Goal: Information Seeking & Learning: Learn about a topic

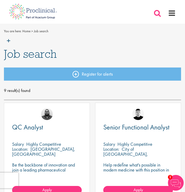
click at [156, 13] on span at bounding box center [157, 13] width 8 height 8
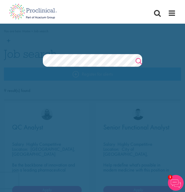
click at [138, 58] on link "Search" at bounding box center [138, 62] width 7 height 10
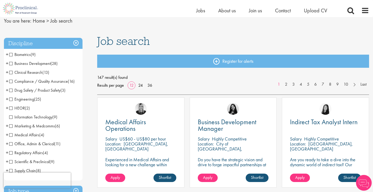
scroll to position [21, 0]
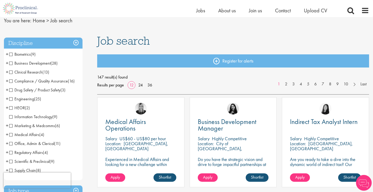
click at [8, 53] on li "Biometrics (9) - + Statistics (6) Data Management (1) Programming (2)" at bounding box center [43, 54] width 79 height 9
click at [7, 53] on span "+" at bounding box center [7, 54] width 3 height 8
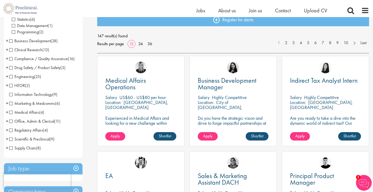
scroll to position [63, 0]
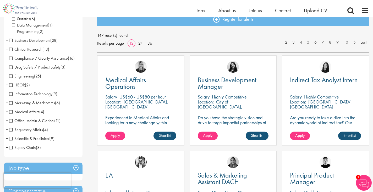
click at [6, 67] on li "Drug Safety / Product Safety (3) - + Pharmacovigilance (2) Product Specialist (…" at bounding box center [43, 67] width 79 height 9
click at [6, 67] on span "+" at bounding box center [7, 67] width 3 height 8
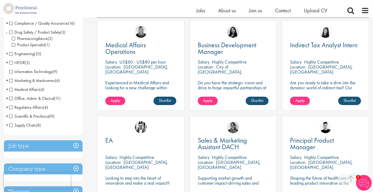
scroll to position [98, 0]
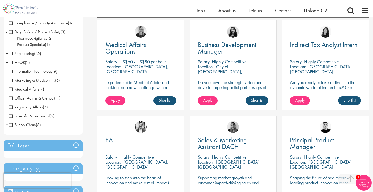
click at [7, 125] on span "+" at bounding box center [7, 125] width 3 height 8
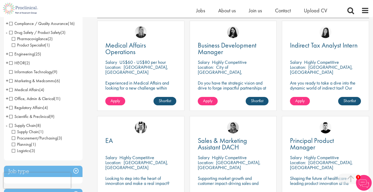
scroll to position [97, 0]
click at [7, 115] on span "+" at bounding box center [7, 117] width 3 height 8
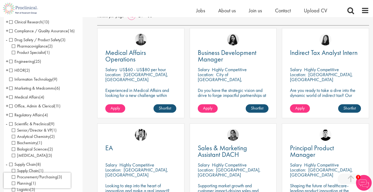
scroll to position [90, 0]
click at [8, 114] on span "+" at bounding box center [7, 115] width 3 height 8
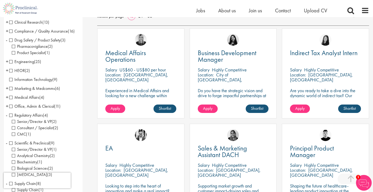
click at [8, 105] on span "+" at bounding box center [7, 106] width 3 height 8
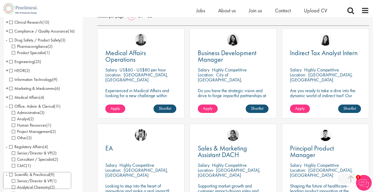
click at [13, 112] on span "Administrative" at bounding box center [26, 113] width 28 height 6
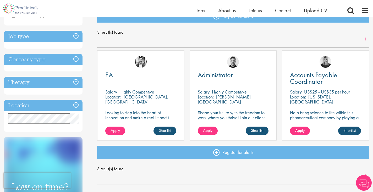
scroll to position [67, 0]
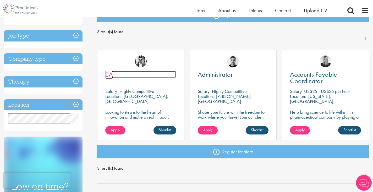
click at [113, 73] on span "EA" at bounding box center [109, 74] width 8 height 9
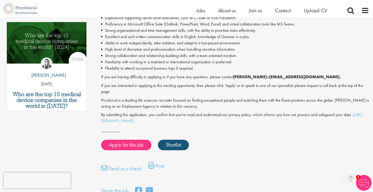
scroll to position [271, 0]
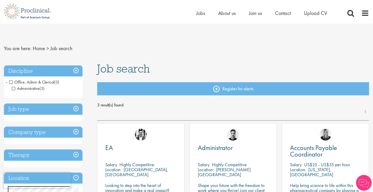
scroll to position [1, 0]
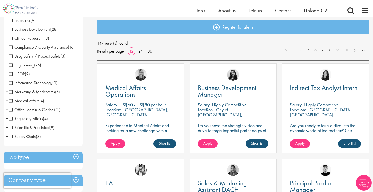
scroll to position [55, 0]
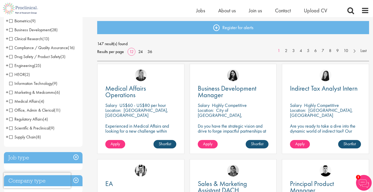
click at [9, 92] on li "Marketing & Medcomms (6) - + Marketing (2) Medical Communications (3) Medical W…" at bounding box center [43, 92] width 79 height 9
click at [7, 92] on span "+" at bounding box center [7, 92] width 3 height 8
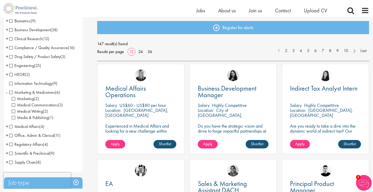
click at [13, 105] on span "Medical Communications" at bounding box center [35, 105] width 46 height 6
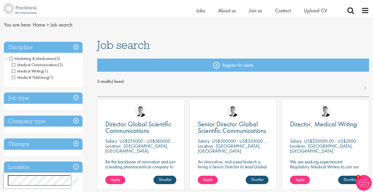
scroll to position [17, 0]
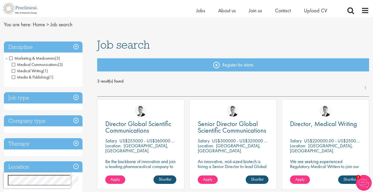
drag, startPoint x: 229, startPoint y: 141, endPoint x: 194, endPoint y: 145, distance: 34.5
click at [194, 145] on div "Senior Director Global Scientific Communications Salary US$300000 - US$320000 p…" at bounding box center [233, 144] width 87 height 90
click at [229, 140] on p "US$300000 - US$320000 per annum + Highly Competitive Salary" at bounding box center [273, 140] width 123 height 6
drag, startPoint x: 229, startPoint y: 140, endPoint x: 236, endPoint y: 139, distance: 7.2
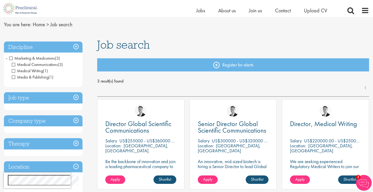
click at [236, 139] on p "US$300000 - US$320000 per annum + Highly Competitive Salary" at bounding box center [273, 140] width 123 height 6
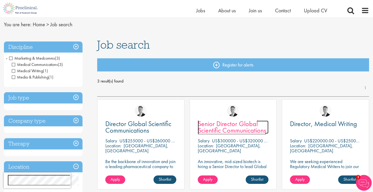
click at [229, 125] on span "Senior Director Global Scientific Communications" at bounding box center [232, 126] width 68 height 15
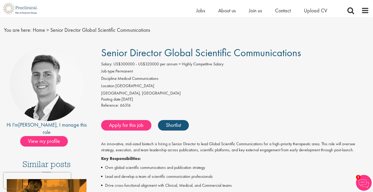
scroll to position [12, 0]
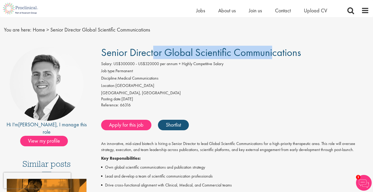
drag, startPoint x: 103, startPoint y: 52, endPoint x: 217, endPoint y: 55, distance: 114.4
click at [217, 55] on span "Senior Director Global Scientific Communications" at bounding box center [201, 52] width 200 height 13
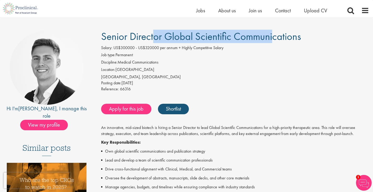
scroll to position [28, 0]
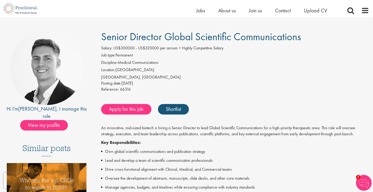
click at [189, 68] on li "Location: United States" at bounding box center [235, 70] width 268 height 7
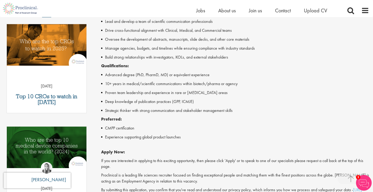
scroll to position [168, 0]
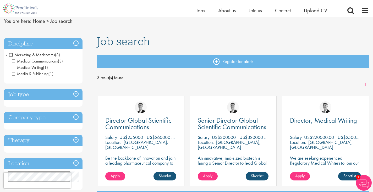
scroll to position [21, 0]
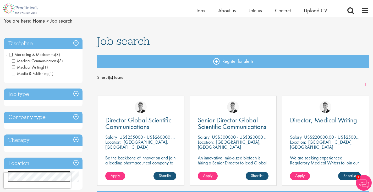
click at [13, 66] on span "Medical Writing" at bounding box center [27, 67] width 31 height 6
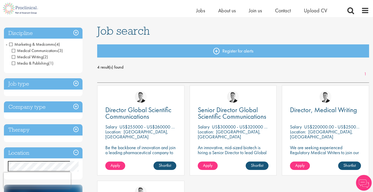
scroll to position [20, 0]
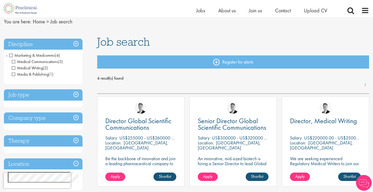
click at [14, 60] on span "Medical Communications" at bounding box center [35, 62] width 46 height 6
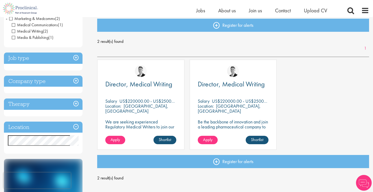
scroll to position [53, 0]
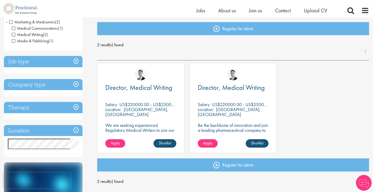
click at [221, 93] on div "Director, Medical Writing" at bounding box center [233, 91] width 71 height 14
click at [216, 90] on span "Director, Medical Writing" at bounding box center [231, 87] width 67 height 9
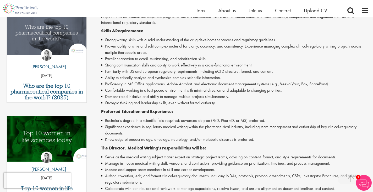
scroll to position [177, 0]
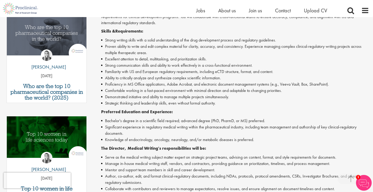
click at [149, 69] on li "Familiarity with US and European regulatory requirements, including eCTD struct…" at bounding box center [235, 71] width 268 height 6
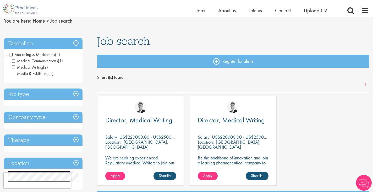
scroll to position [21, 0]
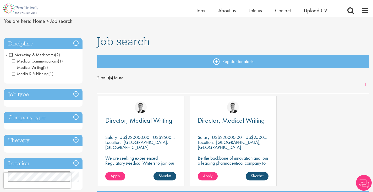
click at [13, 67] on span "Medical Writing" at bounding box center [27, 68] width 31 height 6
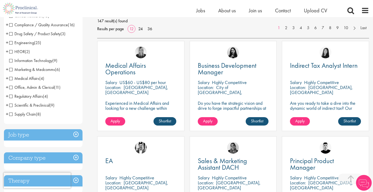
scroll to position [82, 0]
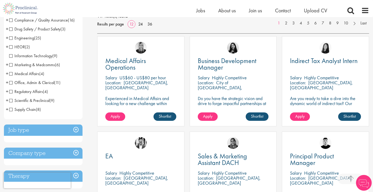
click at [7, 100] on span "+" at bounding box center [7, 100] width 3 height 8
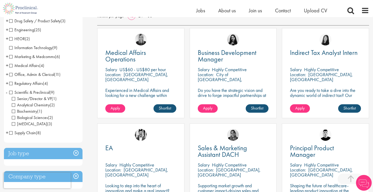
scroll to position [91, 0]
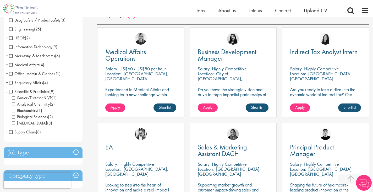
click at [7, 131] on span "+" at bounding box center [7, 132] width 3 height 8
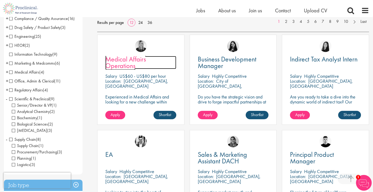
scroll to position [84, 0]
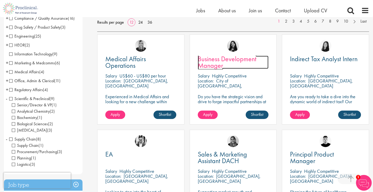
click at [221, 57] on span "Business Development Manager" at bounding box center [227, 61] width 59 height 15
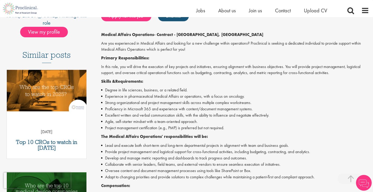
scroll to position [121, 0]
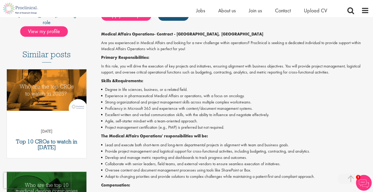
click at [117, 94] on li "Experience in pharmaceutical Medical Affairs or operations, with a focus on onc…" at bounding box center [235, 96] width 268 height 6
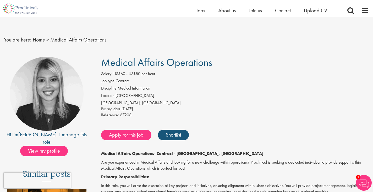
scroll to position [3, 0]
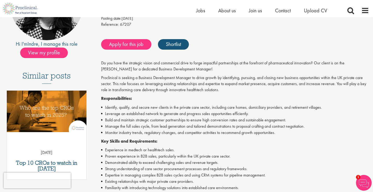
scroll to position [93, 0]
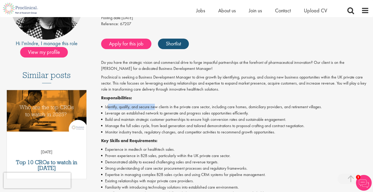
drag, startPoint x: 109, startPoint y: 109, endPoint x: 155, endPoint y: 108, distance: 46.4
click at [155, 108] on li "Identify, qualify, and secure new clients in the private care sector, including…" at bounding box center [235, 107] width 268 height 6
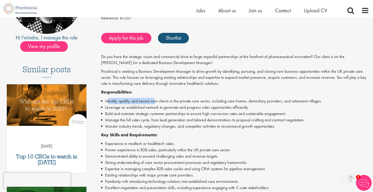
scroll to position [99, 0]
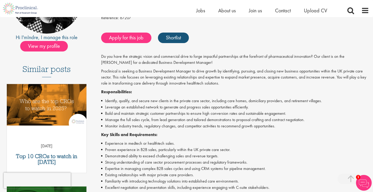
click at [232, 101] on li "Identify, qualify, and secure new clients in the private care sector, including…" at bounding box center [235, 101] width 268 height 6
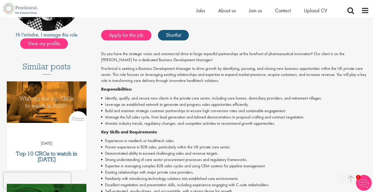
scroll to position [101, 0]
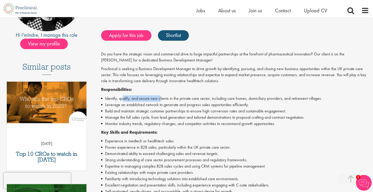
drag, startPoint x: 123, startPoint y: 99, endPoint x: 161, endPoint y: 101, distance: 38.3
click at [161, 101] on li "Identify, qualify, and secure new clients in the private care sector, including…" at bounding box center [235, 98] width 268 height 6
click at [160, 109] on li "Build and maintain strategic customer partnerships to ensure high conversion ra…" at bounding box center [235, 111] width 268 height 6
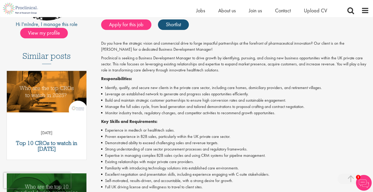
scroll to position [113, 0]
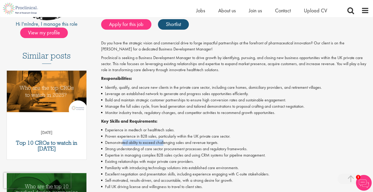
drag, startPoint x: 121, startPoint y: 140, endPoint x: 164, endPoint y: 142, distance: 42.8
click at [164, 142] on li "Demonstrated ability to exceed challenging sales and revenue targets." at bounding box center [235, 142] width 268 height 6
click at [142, 137] on li "Proven experience in B2B sales, particularly within the UK private care sector." at bounding box center [235, 136] width 268 height 6
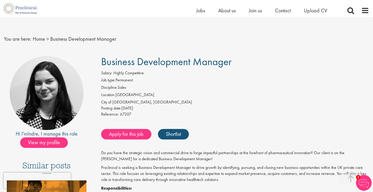
scroll to position [0, 0]
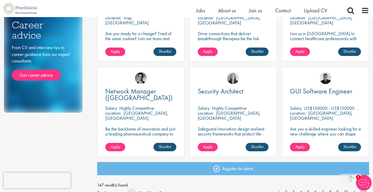
scroll to position [400, 0]
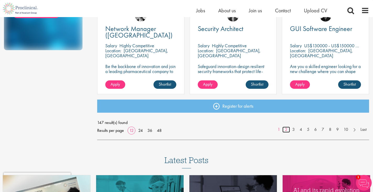
click at [287, 129] on link "2" at bounding box center [287, 129] width 8 height 6
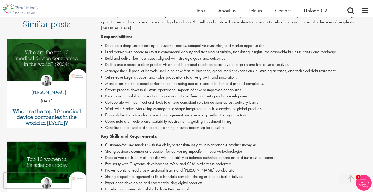
scroll to position [153, 0]
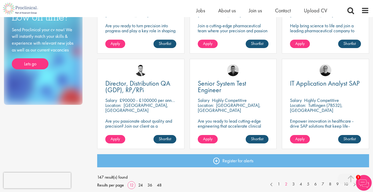
scroll to position [364, 0]
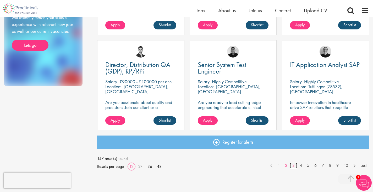
click at [292, 165] on link "3" at bounding box center [294, 165] width 8 height 6
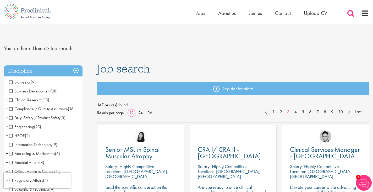
click at [352, 17] on span at bounding box center [351, 13] width 8 height 8
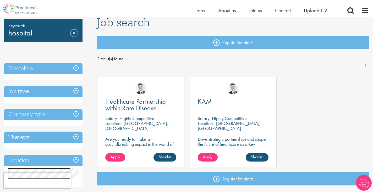
scroll to position [40, 0]
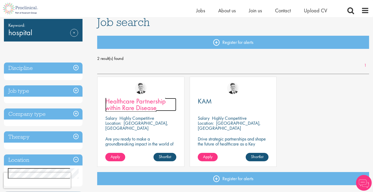
click at [149, 102] on span "Healthcare Partnership within Rare Disease" at bounding box center [135, 104] width 61 height 15
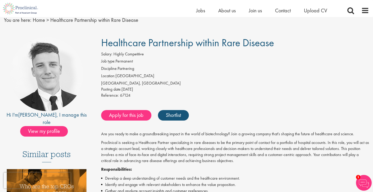
scroll to position [18, 0]
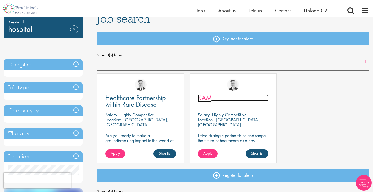
click at [204, 99] on span "KAM" at bounding box center [205, 97] width 14 height 9
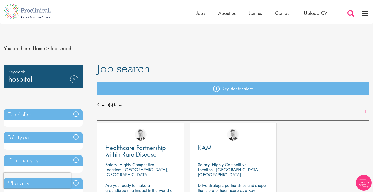
click at [352, 15] on span at bounding box center [351, 13] width 8 height 8
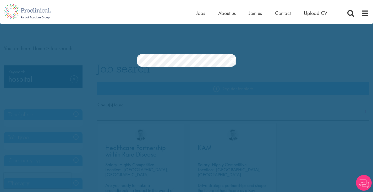
click at [119, 56] on section "Jobs Search" at bounding box center [186, 60] width 373 height 13
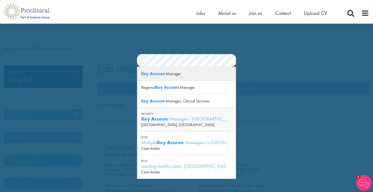
click at [162, 74] on strong "Key Accoun" at bounding box center [152, 74] width 23 height 6
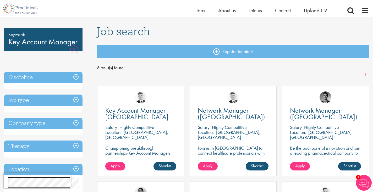
scroll to position [31, 0]
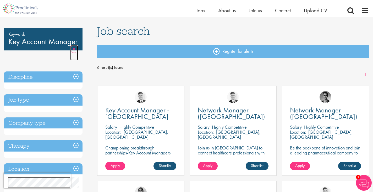
click at [74, 48] on link "Remove" at bounding box center [74, 52] width 8 height 15
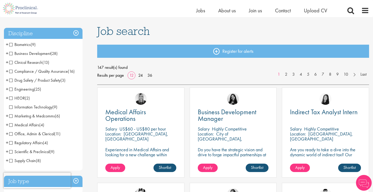
scroll to position [31, 0]
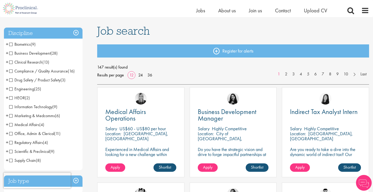
click at [8, 54] on span "+" at bounding box center [7, 53] width 3 height 8
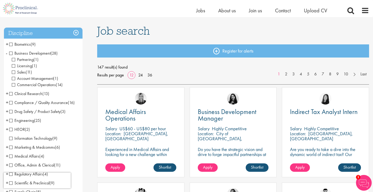
click at [12, 78] on span "Account Management" at bounding box center [32, 79] width 41 height 6
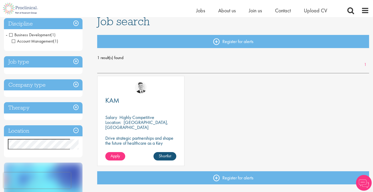
scroll to position [41, 0]
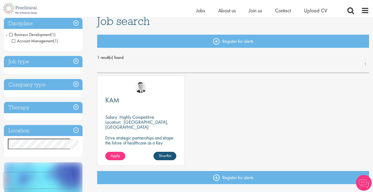
click at [12, 41] on span "Account Management" at bounding box center [32, 41] width 41 height 6
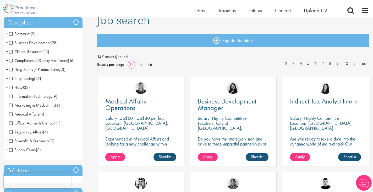
scroll to position [42, 0]
click at [11, 114] on span "Medical Affairs" at bounding box center [24, 114] width 30 height 6
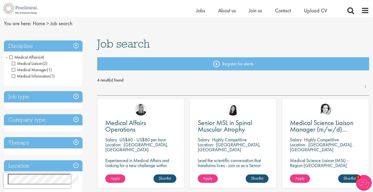
scroll to position [18, 0]
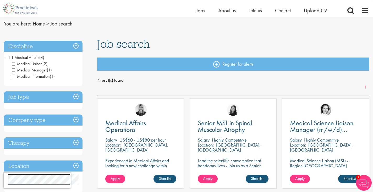
click at [11, 56] on span "Medical Affairs" at bounding box center [24, 58] width 30 height 6
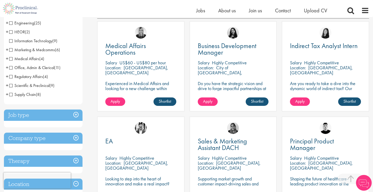
scroll to position [97, 0]
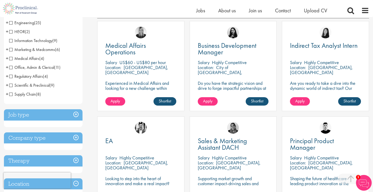
click at [26, 118] on h3 "Job type" at bounding box center [43, 114] width 79 height 11
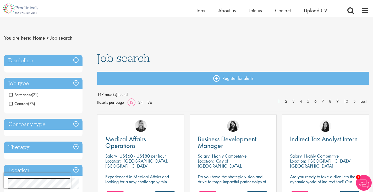
scroll to position [0, 0]
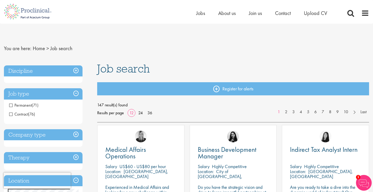
click at [10, 114] on span "Contract" at bounding box center [18, 114] width 19 height 6
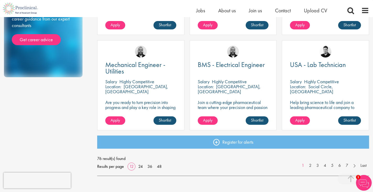
scroll to position [365, 0]
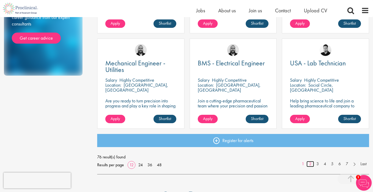
click at [310, 163] on link "2" at bounding box center [311, 164] width 8 height 6
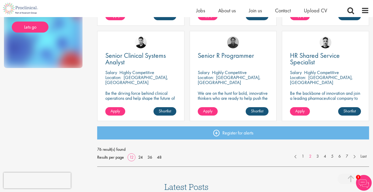
scroll to position [373, 0]
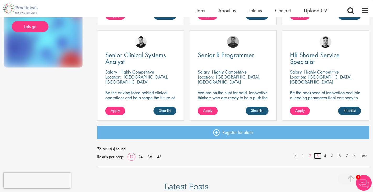
click at [316, 158] on link "3" at bounding box center [318, 156] width 8 height 6
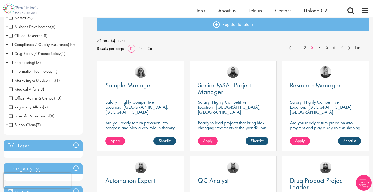
scroll to position [58, 0]
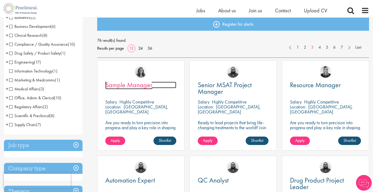
click at [141, 86] on span "Sample Manager" at bounding box center [128, 84] width 47 height 9
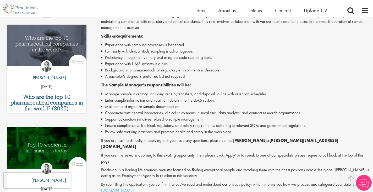
scroll to position [166, 0]
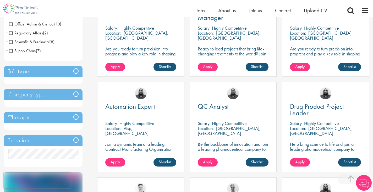
scroll to position [132, 0]
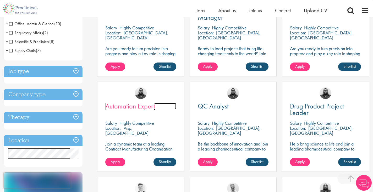
click at [144, 108] on span "Automation Expert" at bounding box center [130, 105] width 50 height 9
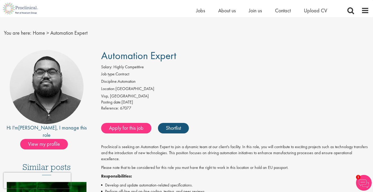
scroll to position [9, 0]
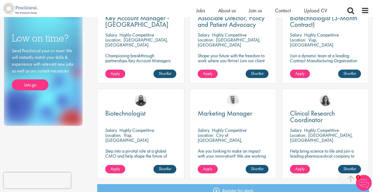
scroll to position [315, 0]
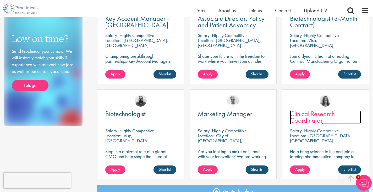
click at [302, 117] on span "Clinical Research Coordinator" at bounding box center [312, 116] width 45 height 15
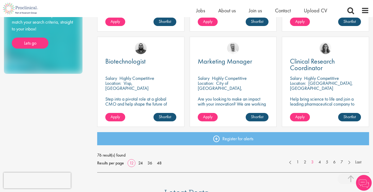
scroll to position [368, 0]
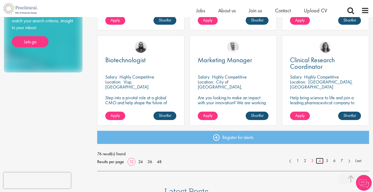
click at [322, 161] on link "4" at bounding box center [320, 161] width 8 height 6
